Goal: Task Accomplishment & Management: Use online tool/utility

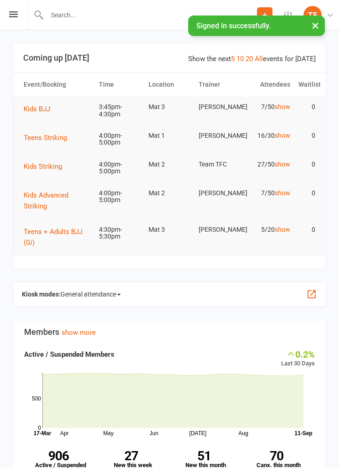
click at [13, 17] on icon at bounding box center [13, 14] width 9 height 6
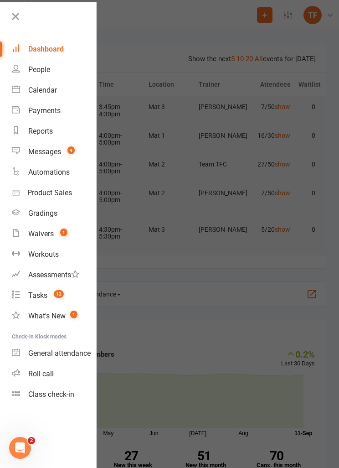
click at [45, 368] on link "Roll call" at bounding box center [54, 373] width 84 height 21
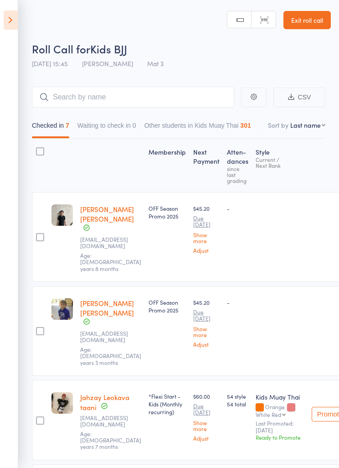
click at [126, 138] on button "Waiting to check in 0" at bounding box center [106, 127] width 59 height 21
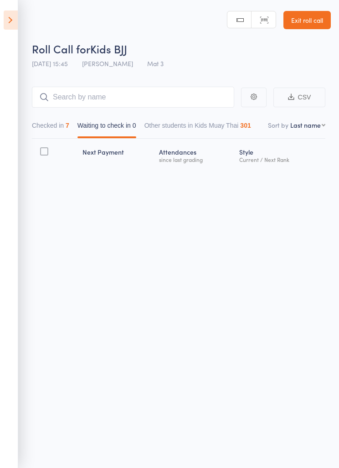
scroll to position [6, 0]
click at [4, 17] on icon at bounding box center [11, 19] width 14 height 19
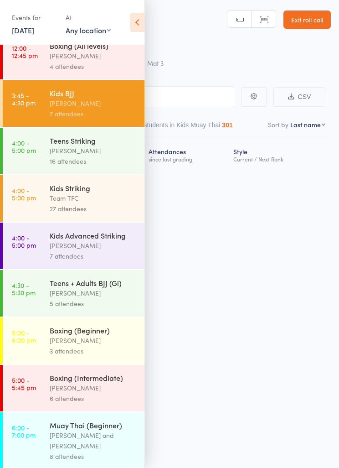
scroll to position [221, 0]
click at [113, 204] on div "Team TFC" at bounding box center [93, 198] width 87 height 10
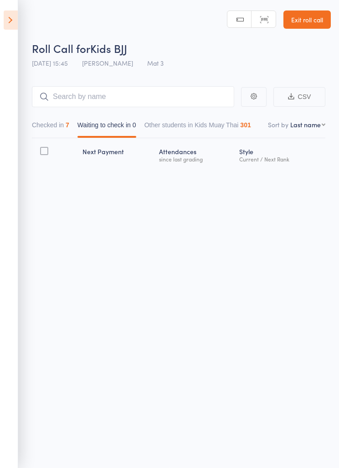
click at [5, 23] on icon at bounding box center [11, 19] width 14 height 19
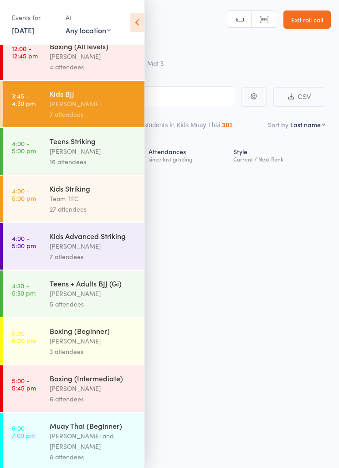
click at [53, 156] on div "[PERSON_NAME]" at bounding box center [93, 151] width 87 height 10
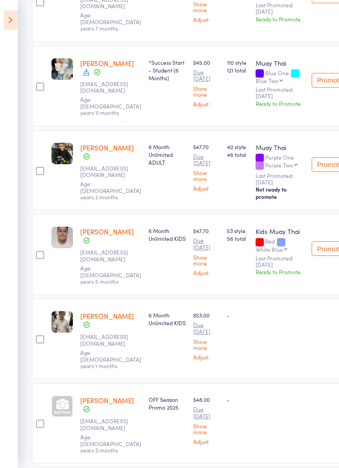
scroll to position [973, 0]
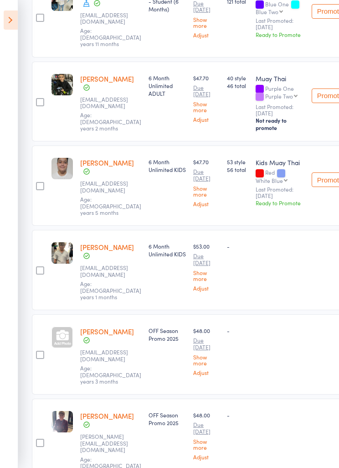
click at [67, 326] on div at bounding box center [61, 336] width 21 height 21
click at [69, 326] on div at bounding box center [61, 336] width 21 height 21
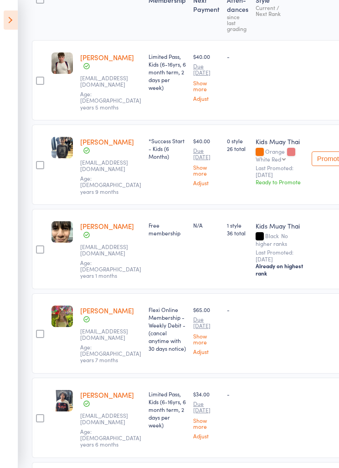
scroll to position [0, 0]
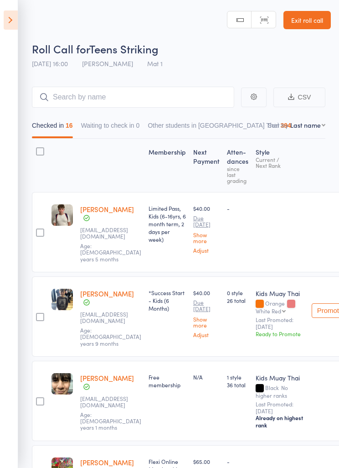
click at [9, 23] on icon at bounding box center [11, 19] width 14 height 19
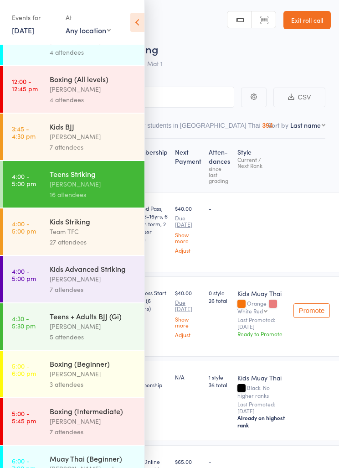
scroll to position [168, 0]
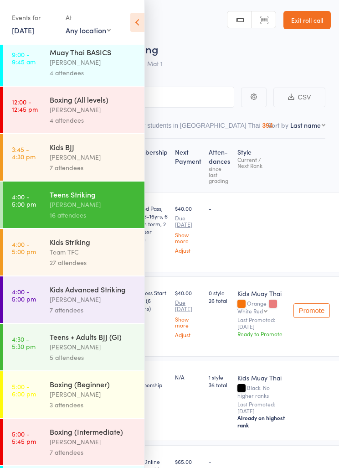
click at [105, 257] on div "Team TFC" at bounding box center [93, 252] width 87 height 10
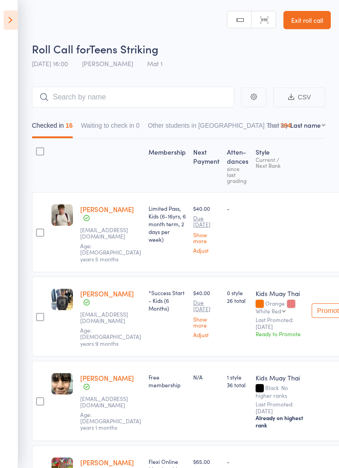
click at [133, 129] on button "Waiting to check in 0" at bounding box center [110, 127] width 59 height 21
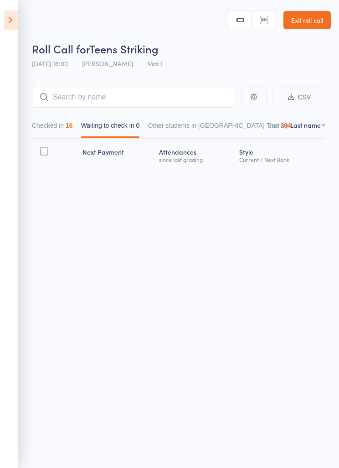
click at [67, 128] on button "Checked in 16" at bounding box center [52, 127] width 41 height 21
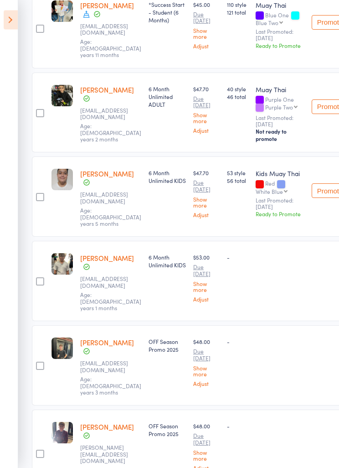
scroll to position [973, 0]
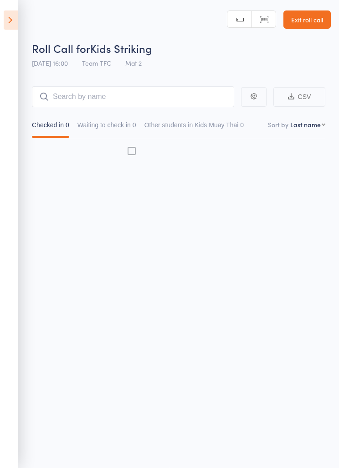
scroll to position [6, 0]
click at [16, 26] on icon at bounding box center [11, 19] width 14 height 19
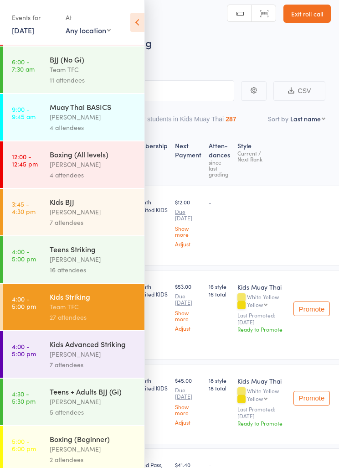
scroll to position [113, 0]
click at [106, 349] on div "Kids Advanced Striking" at bounding box center [93, 344] width 87 height 10
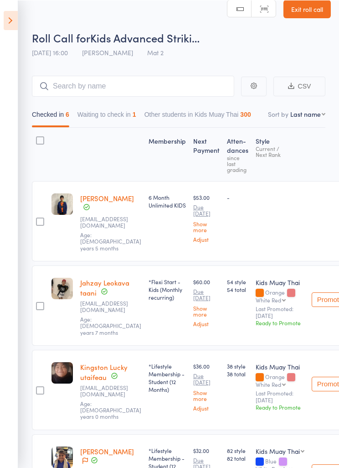
click at [120, 117] on button "Waiting to check in 1" at bounding box center [106, 116] width 59 height 21
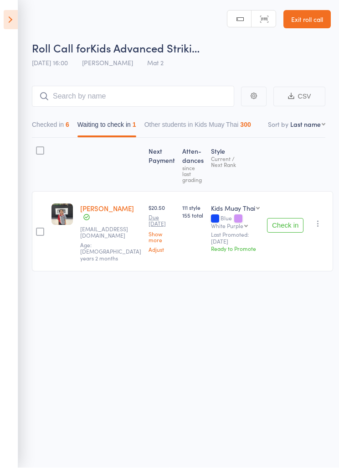
scroll to position [6, 0]
click at [276, 218] on button "Check in" at bounding box center [285, 225] width 36 height 15
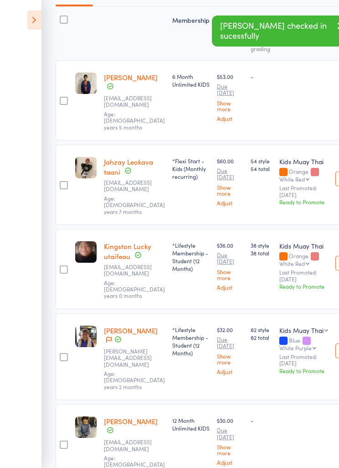
scroll to position [261, 0]
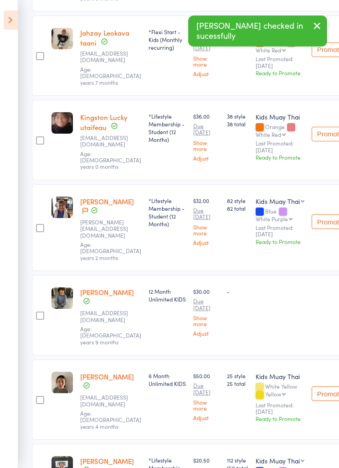
click at [8, 13] on icon at bounding box center [11, 19] width 14 height 19
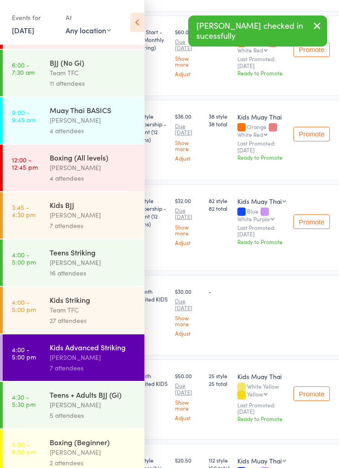
scroll to position [113, 0]
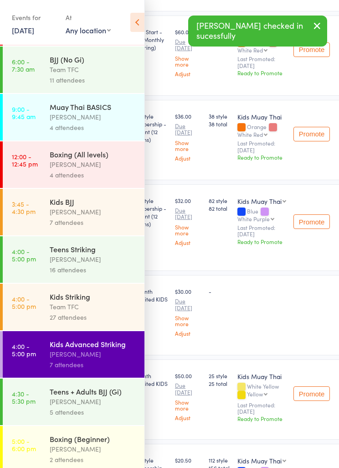
click at [124, 406] on div "[PERSON_NAME]" at bounding box center [93, 401] width 87 height 10
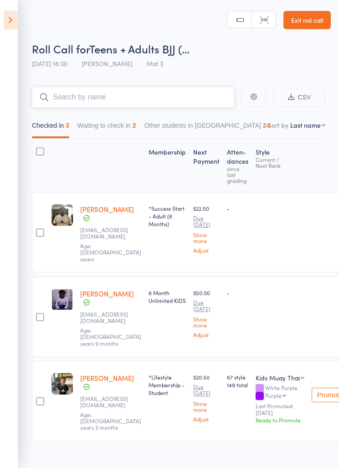
scroll to position [6, 0]
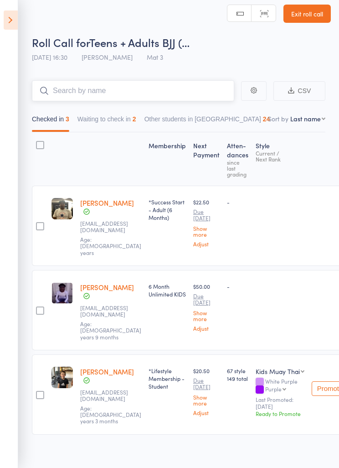
click at [182, 96] on input "search" at bounding box center [133, 90] width 202 height 21
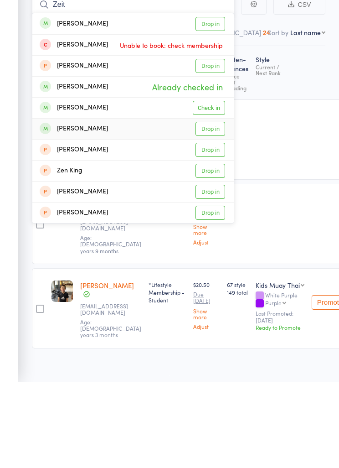
type input "Zeit"
click at [214, 208] on link "Drop in" at bounding box center [211, 215] width 30 height 14
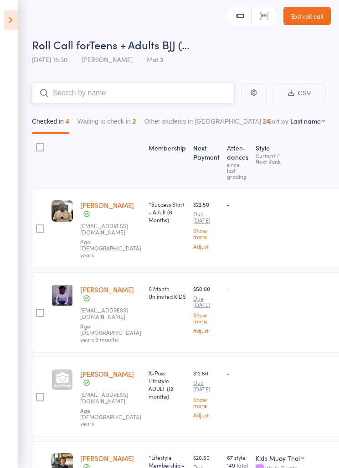
scroll to position [1, 0]
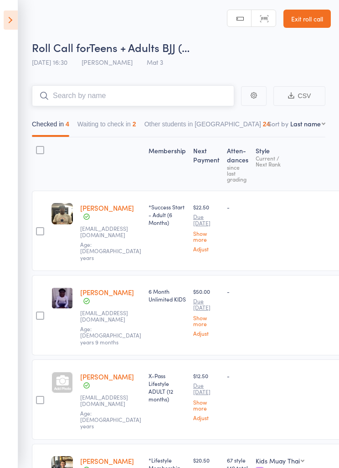
click at [136, 127] on div "2" at bounding box center [135, 123] width 4 height 7
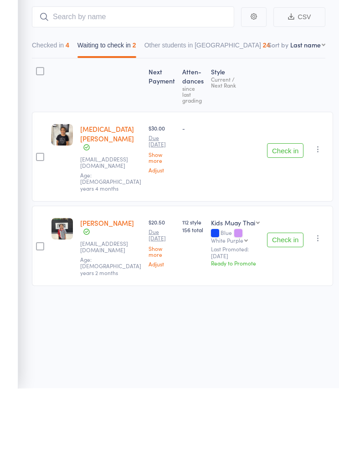
click at [287, 223] on button "Check in" at bounding box center [285, 230] width 36 height 15
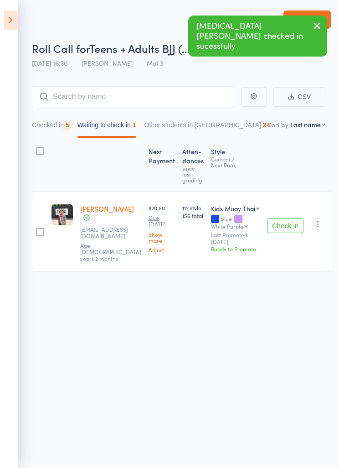
click at [280, 218] on button "Check in" at bounding box center [285, 225] width 36 height 15
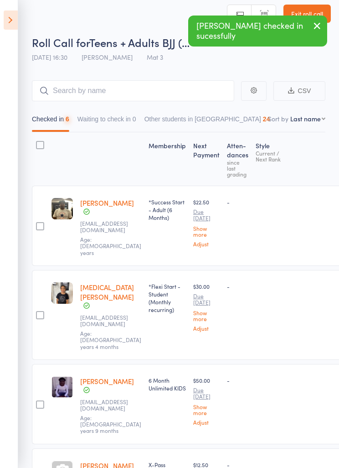
click at [281, 218] on div "-" at bounding box center [280, 225] width 56 height 80
click at [9, 23] on icon at bounding box center [11, 19] width 14 height 19
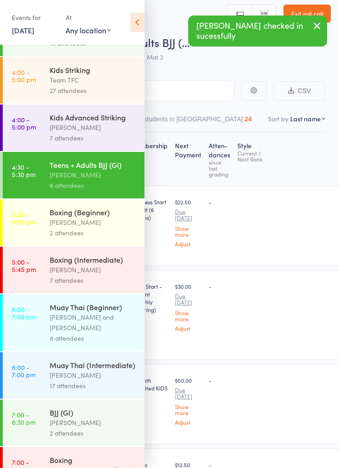
scroll to position [344, 0]
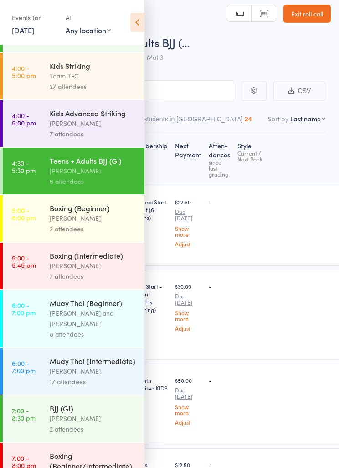
click at [34, 240] on link "5:00 - 6:00 pm Boxing (Beginner) [PERSON_NAME] 2 attendees" at bounding box center [74, 218] width 142 height 46
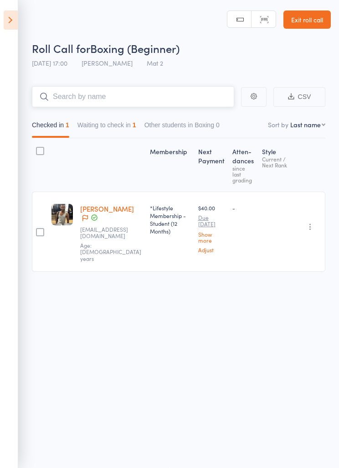
click at [108, 117] on button "Waiting to check in 1" at bounding box center [106, 127] width 59 height 21
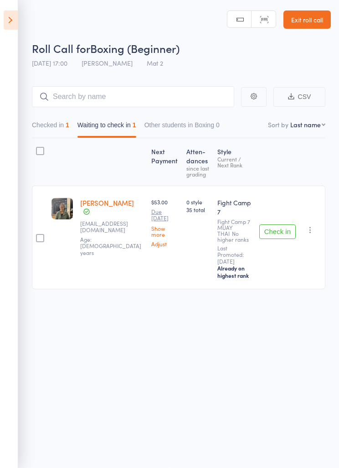
click at [10, 21] on icon at bounding box center [11, 19] width 14 height 19
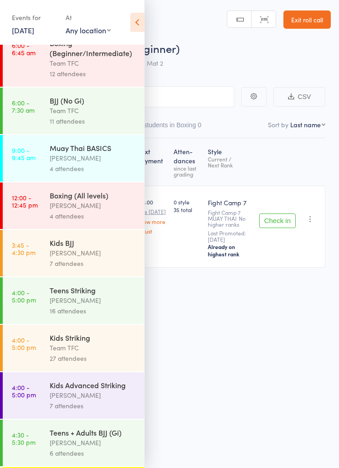
scroll to position [72, 0]
